Goal: Task Accomplishment & Management: Complete application form

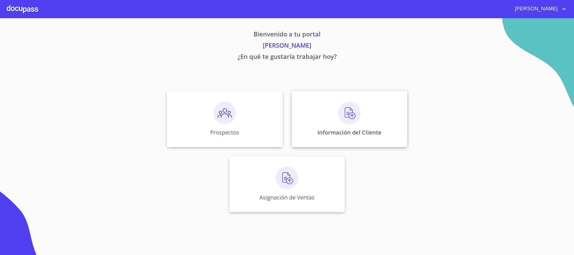
click at [356, 121] on img at bounding box center [349, 113] width 22 height 22
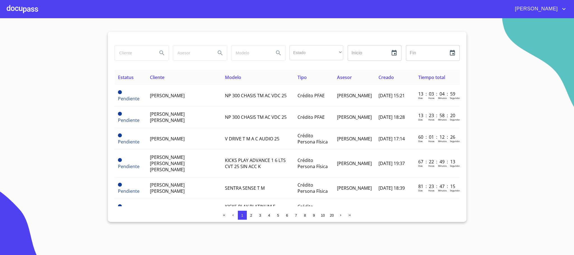
click at [132, 56] on input "search" at bounding box center [134, 52] width 38 height 15
type input "CAROLINA"
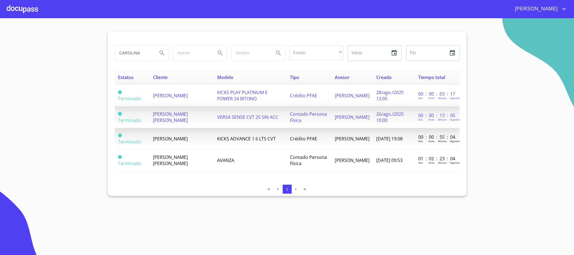
click at [201, 96] on td "[PERSON_NAME]" at bounding box center [182, 96] width 64 height 22
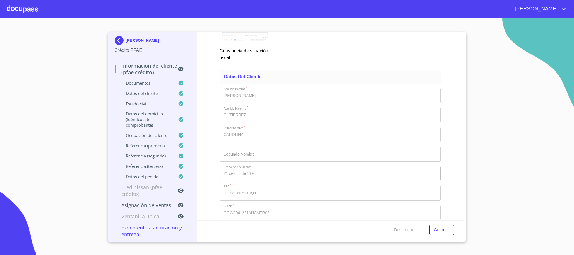
scroll to position [1892, 0]
